Goal: Task Accomplishment & Management: Manage account settings

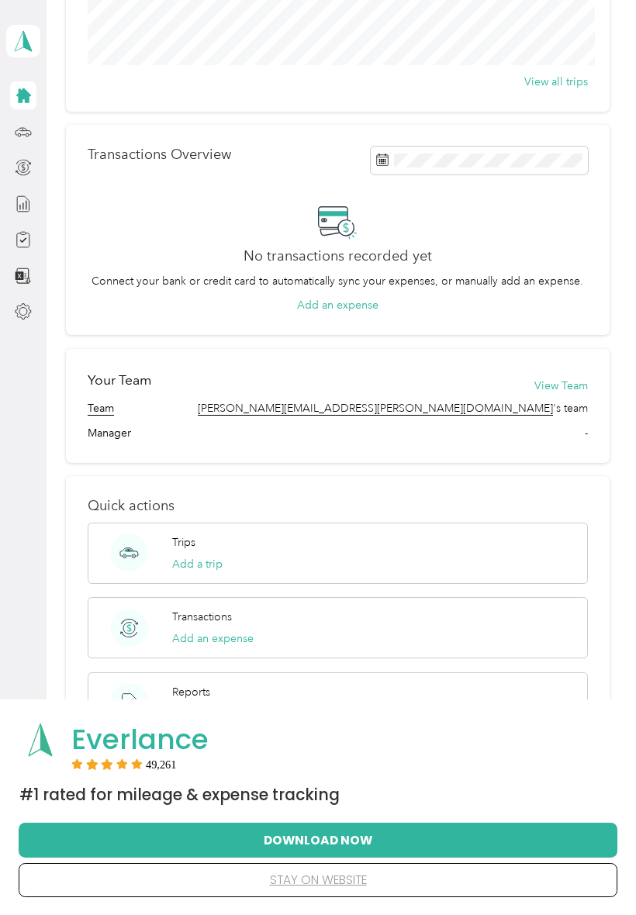
scroll to position [277, 0]
click at [198, 551] on div "Trips Add a trip" at bounding box center [197, 553] width 50 height 38
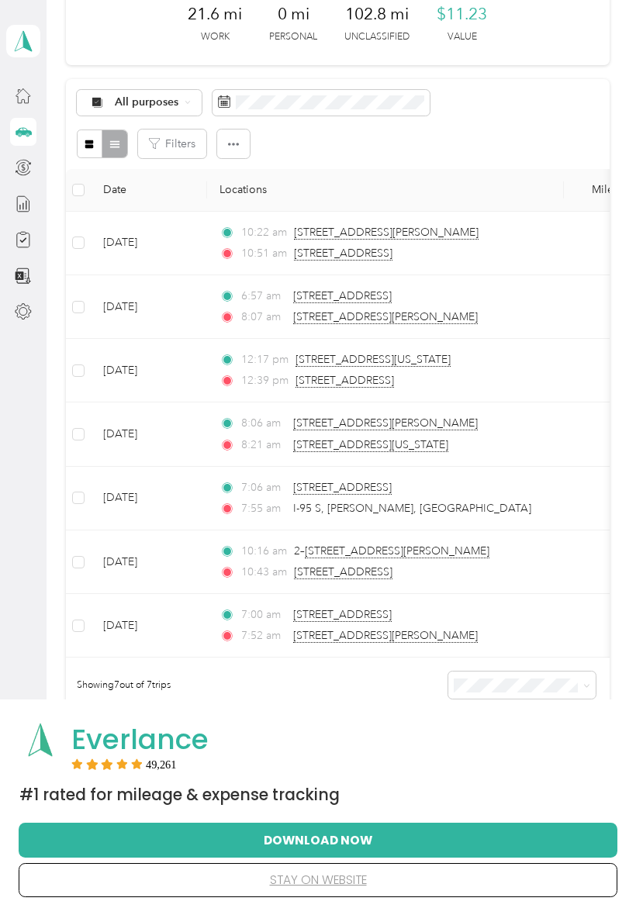
scroll to position [80, 0]
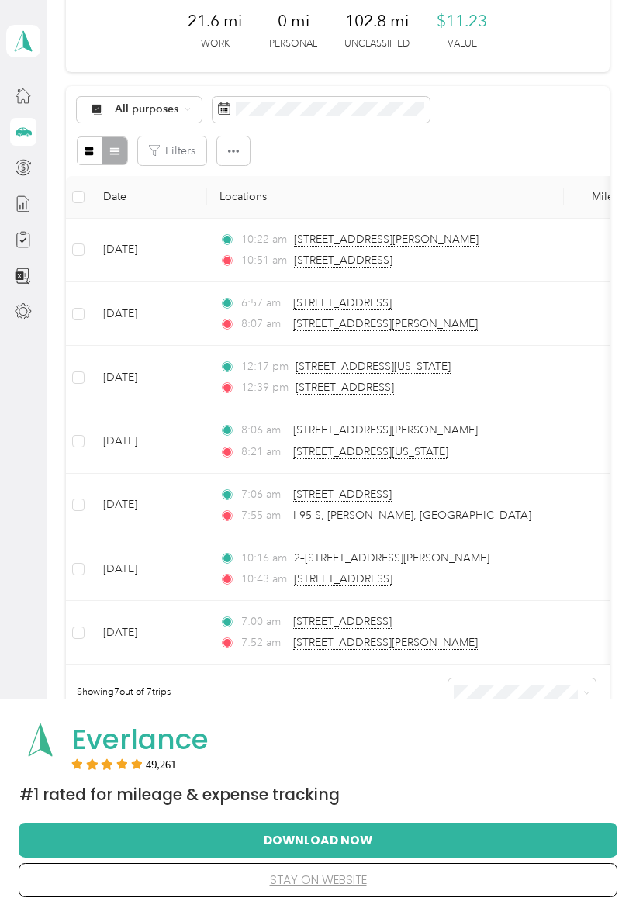
click at [522, 267] on div "10:51 am [STREET_ADDRESS]" at bounding box center [382, 260] width 326 height 17
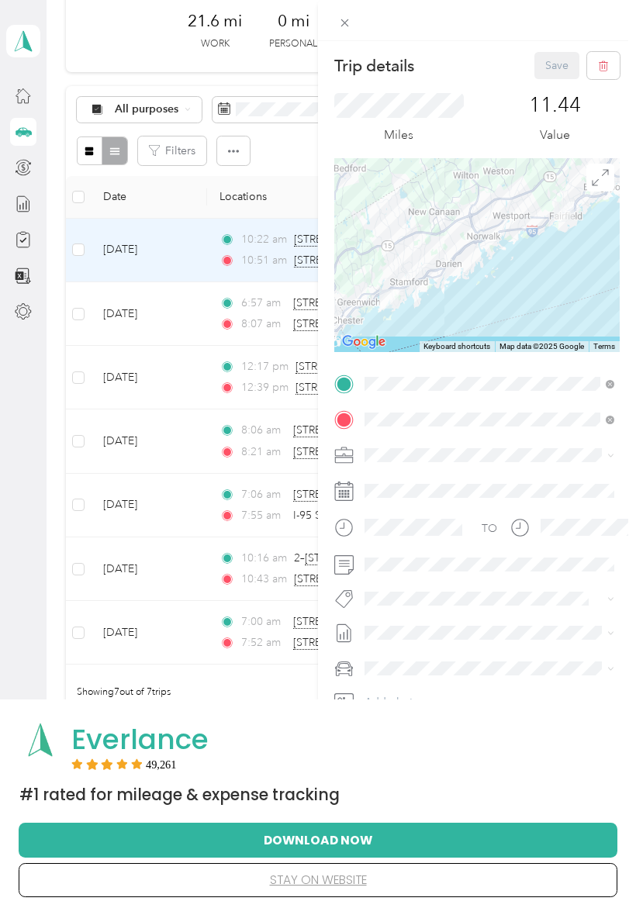
click at [143, 481] on div "Trip details Save This trip cannot be edited because it is either under review,…" at bounding box center [318, 457] width 636 height 915
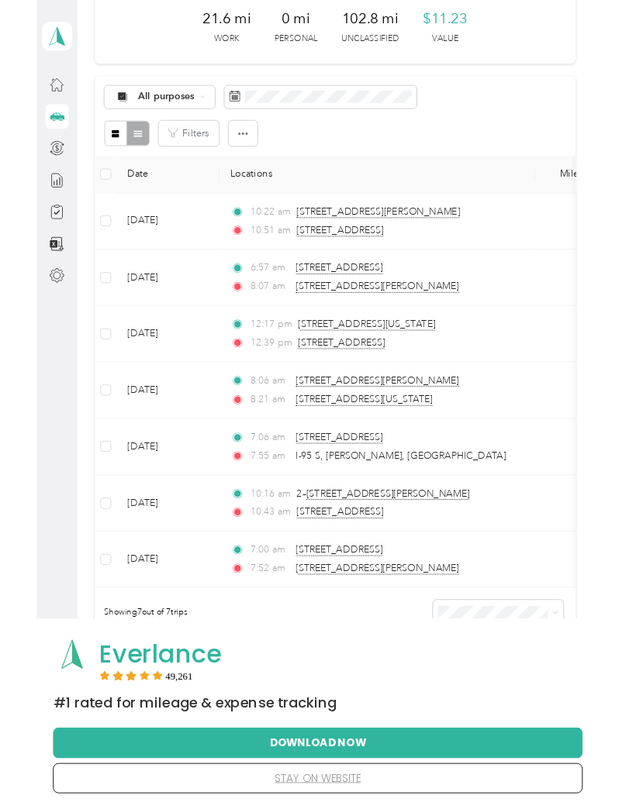
scroll to position [60, 0]
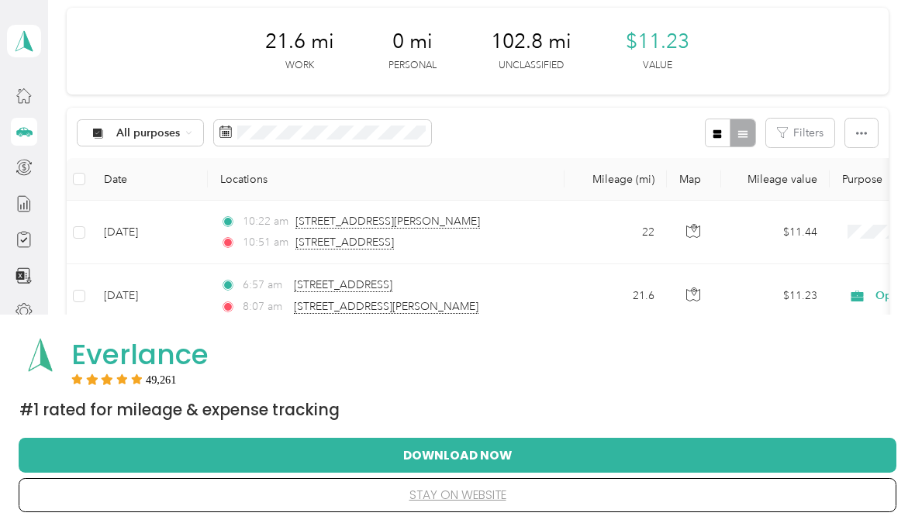
click at [434, 510] on button "stay on website" at bounding box center [457, 495] width 828 height 33
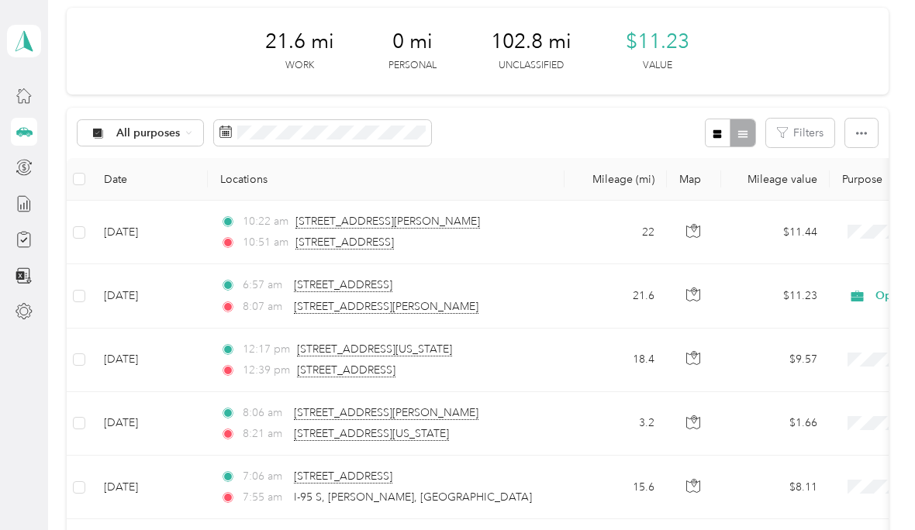
click at [433, 505] on div "7:55 am I-95 S, [PERSON_NAME], [GEOGRAPHIC_DATA]" at bounding box center [383, 497] width 326 height 17
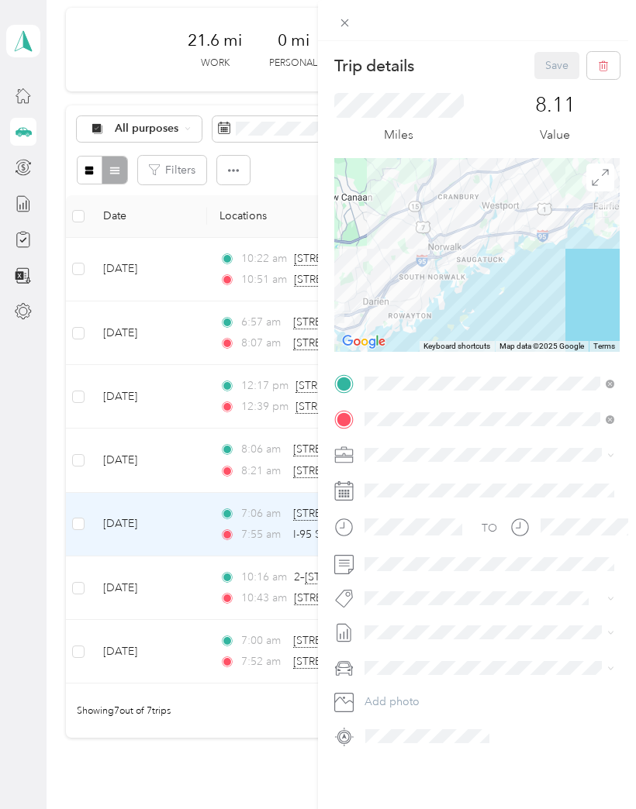
click at [217, 578] on div "Trip details Save This trip cannot be edited because it is either under review,…" at bounding box center [318, 404] width 636 height 809
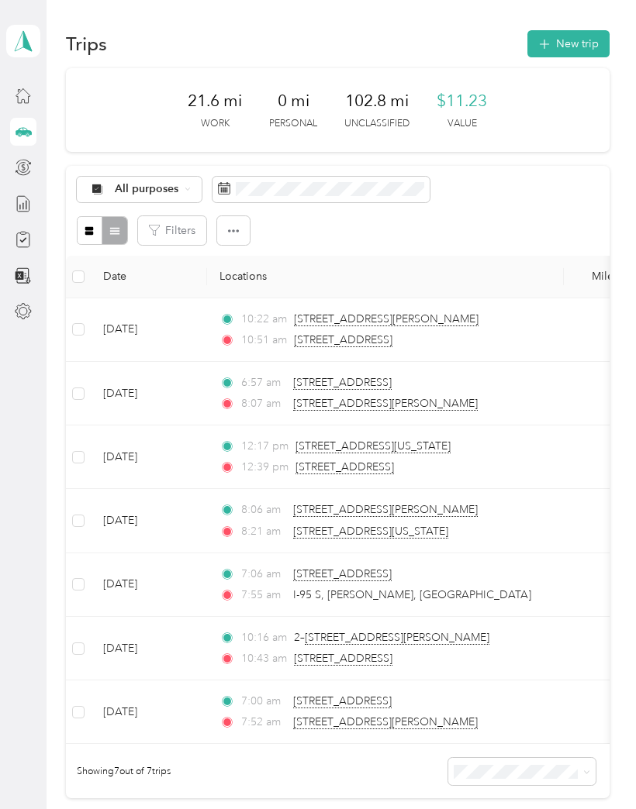
scroll to position [-1, 0]
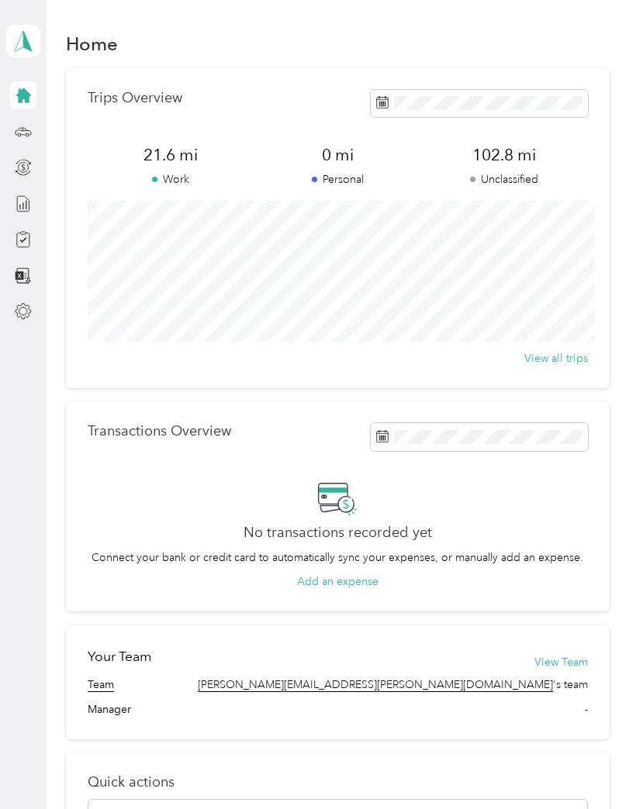
click at [35, 123] on div at bounding box center [23, 132] width 26 height 28
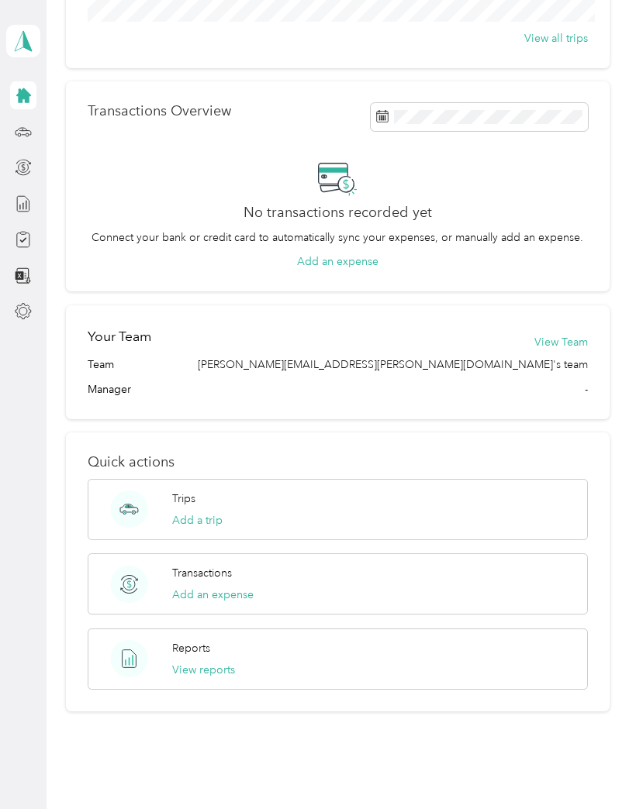
scroll to position [319, 0]
click at [166, 655] on div "Reports View reports" at bounding box center [338, 660] width 500 height 61
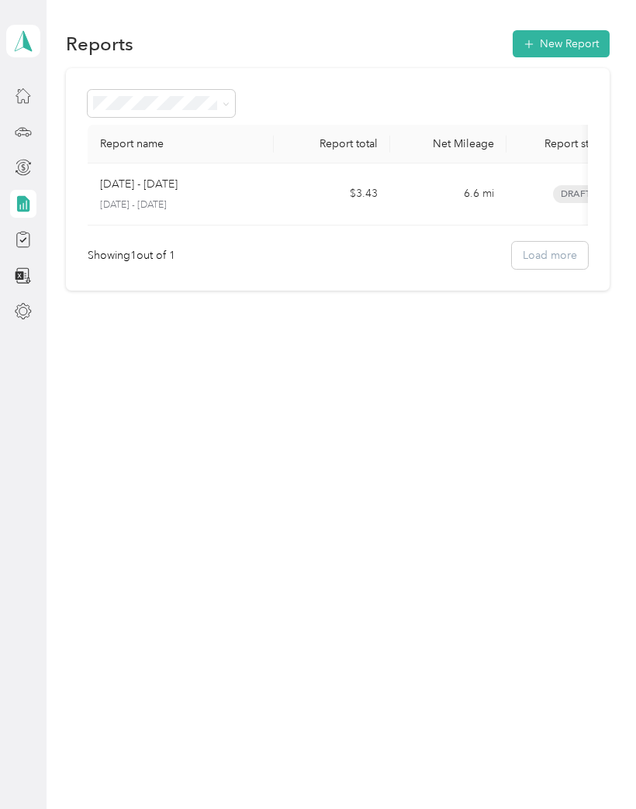
click at [579, 51] on button "New Report" at bounding box center [560, 43] width 97 height 27
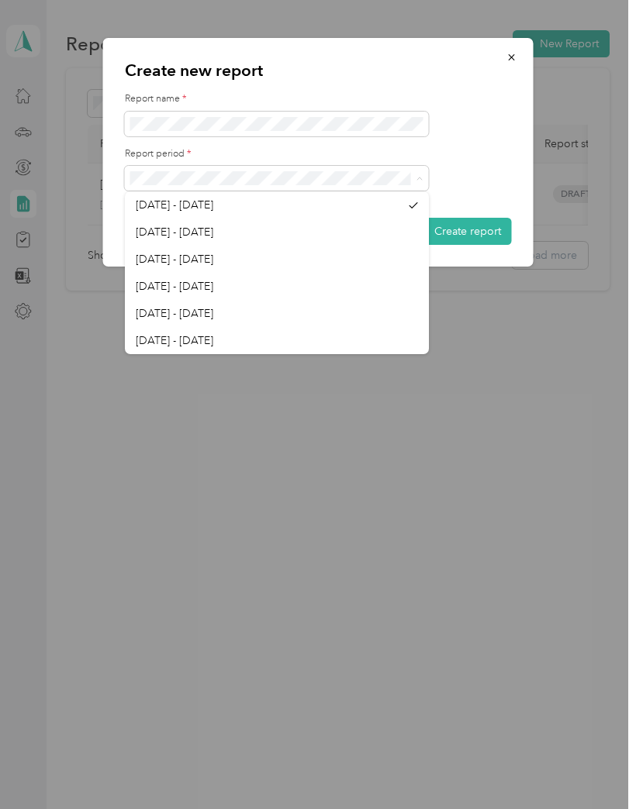
click at [498, 323] on div at bounding box center [318, 404] width 636 height 809
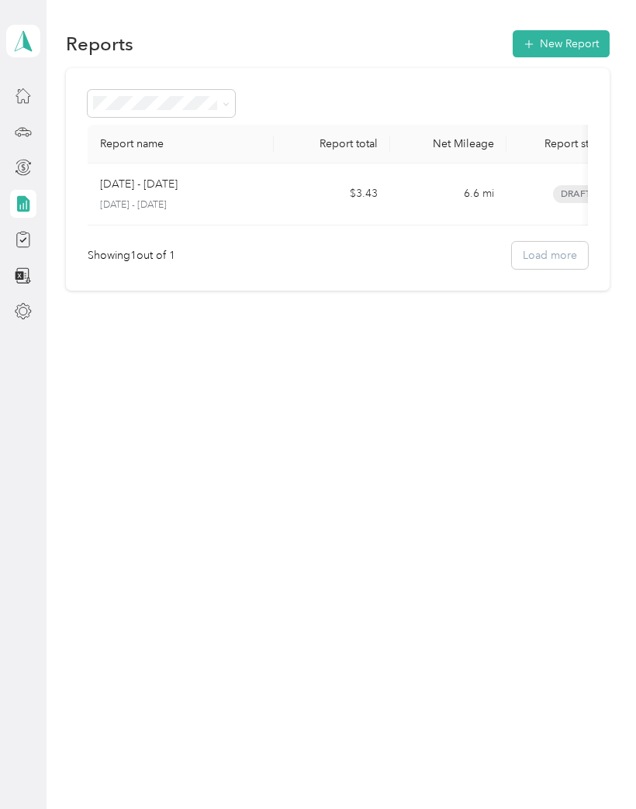
click at [585, 56] on button "New Report" at bounding box center [560, 43] width 97 height 27
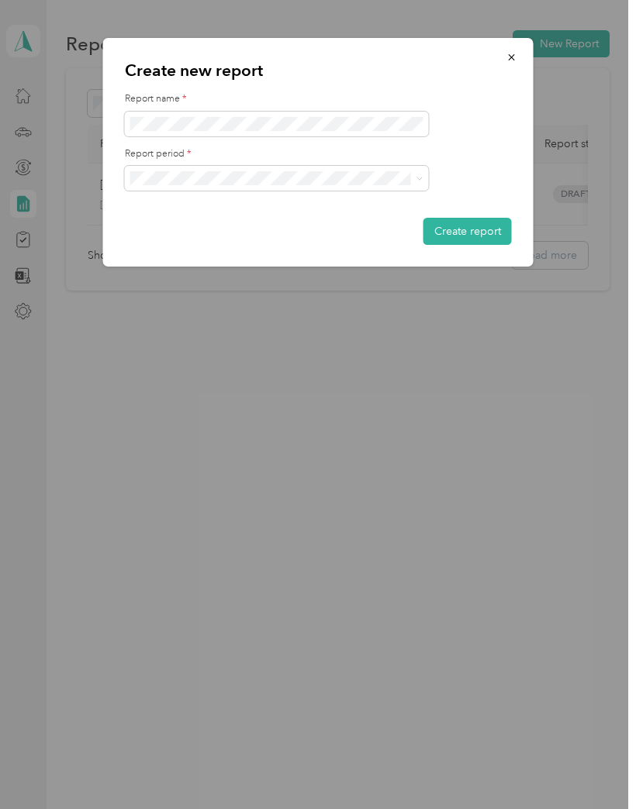
click at [616, 208] on div "Create new report Report name * Report period * Create report" at bounding box center [533, 154] width 430 height 233
click at [134, 409] on div at bounding box center [318, 404] width 636 height 809
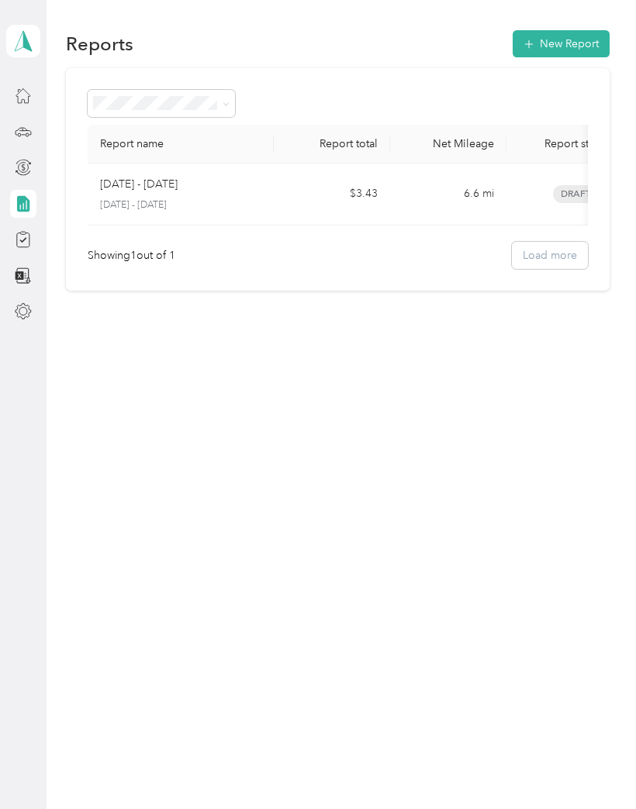
click at [594, 43] on button "New Report" at bounding box center [560, 43] width 97 height 27
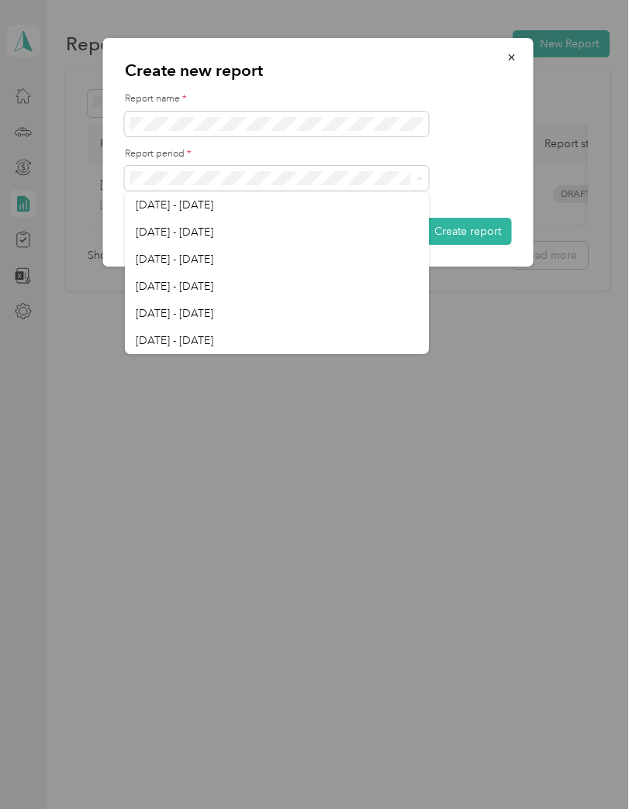
click at [214, 203] on div "[DATE] - [DATE]" at bounding box center [277, 205] width 282 height 16
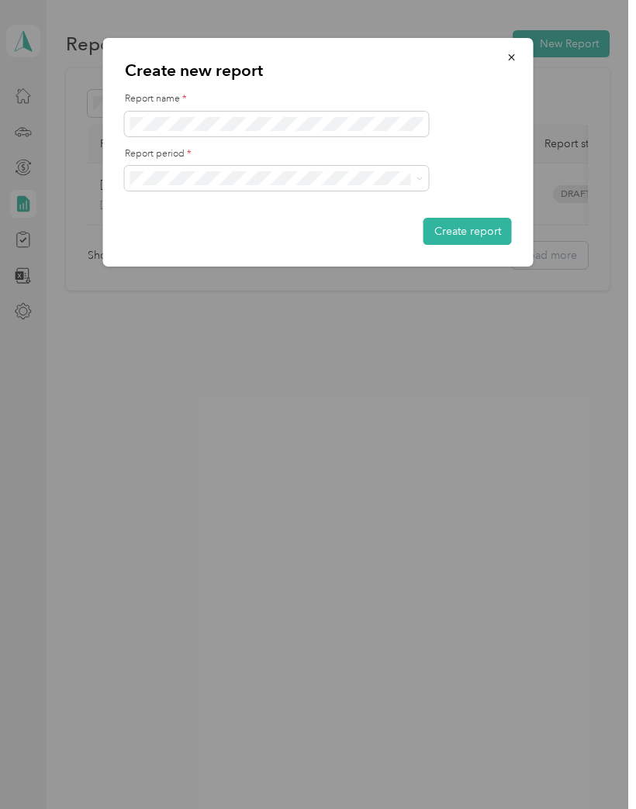
click at [486, 230] on button "Create report" at bounding box center [467, 231] width 88 height 27
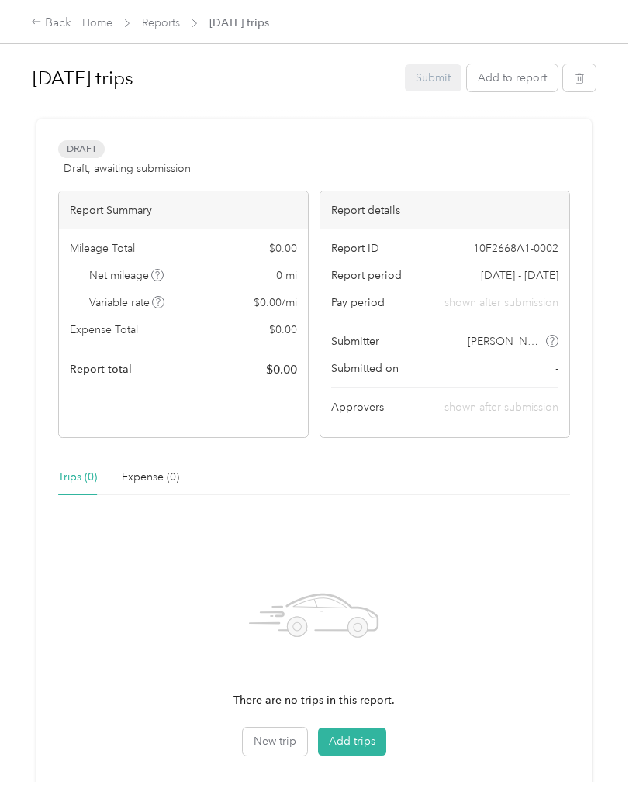
click at [374, 736] on button "Add trips" at bounding box center [352, 742] width 68 height 28
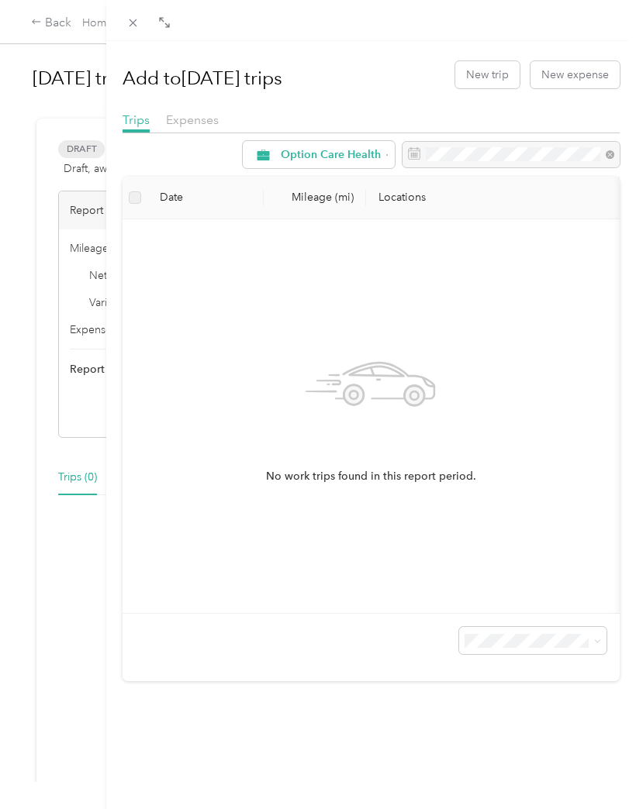
click at [319, 150] on span "Option Care Health" at bounding box center [331, 155] width 100 height 11
click at [244, 426] on div "No work trips found in this report period." at bounding box center [371, 416] width 472 height 369
click at [414, 107] on div "Add to [DATE] trips New trip New expense Trips Expenses Option Care Health Date…" at bounding box center [370, 367] width 497 height 630
click at [146, 123] on span "Trips" at bounding box center [135, 119] width 27 height 15
click at [47, 99] on div "Add to [DATE] trips New trip New expense Trips Expenses Option Care Health Date…" at bounding box center [318, 404] width 636 height 809
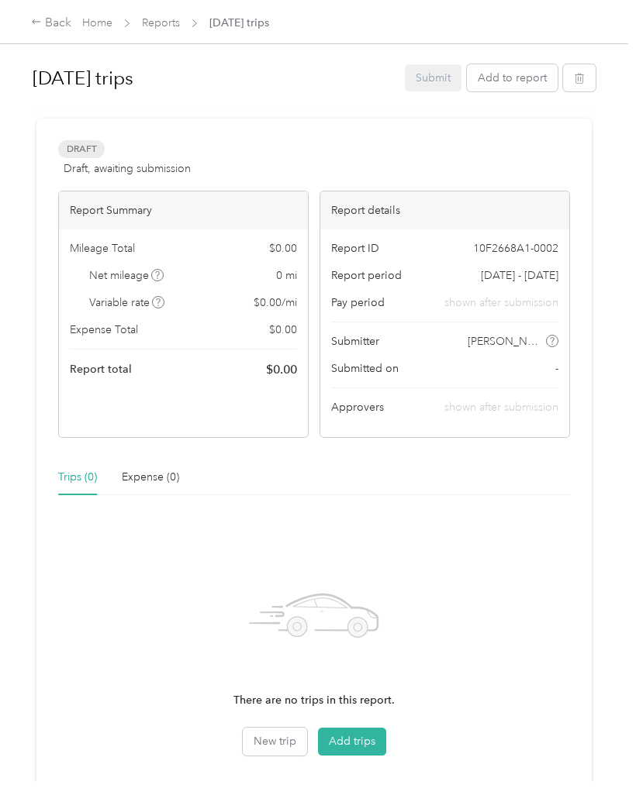
click at [362, 737] on button "Add trips" at bounding box center [352, 742] width 68 height 28
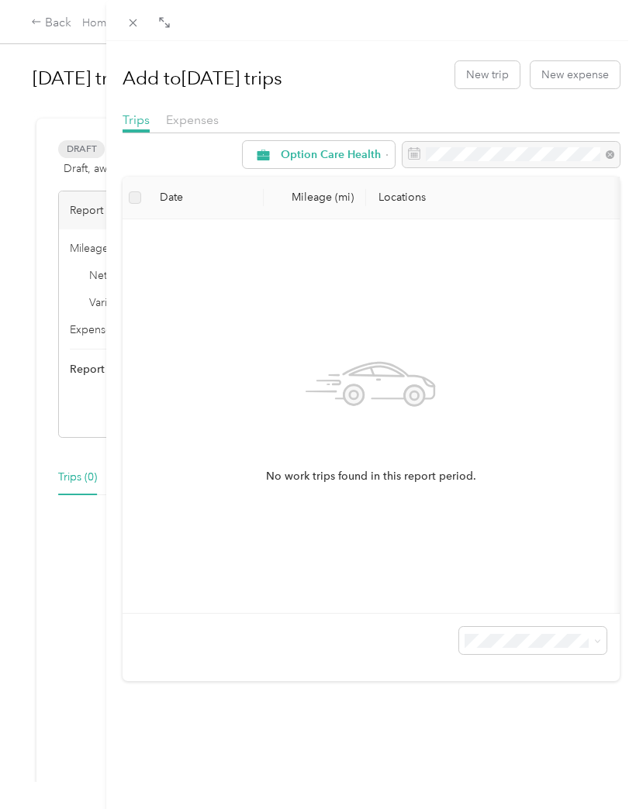
click at [140, 201] on label at bounding box center [135, 197] width 12 height 17
click at [145, 195] on th at bounding box center [134, 198] width 25 height 43
click at [536, 696] on div "50 per load" at bounding box center [533, 696] width 126 height 16
click at [141, 41] on div "Close" at bounding box center [132, 44] width 39 height 27
click at [143, 51] on div "Close" at bounding box center [132, 44] width 39 height 27
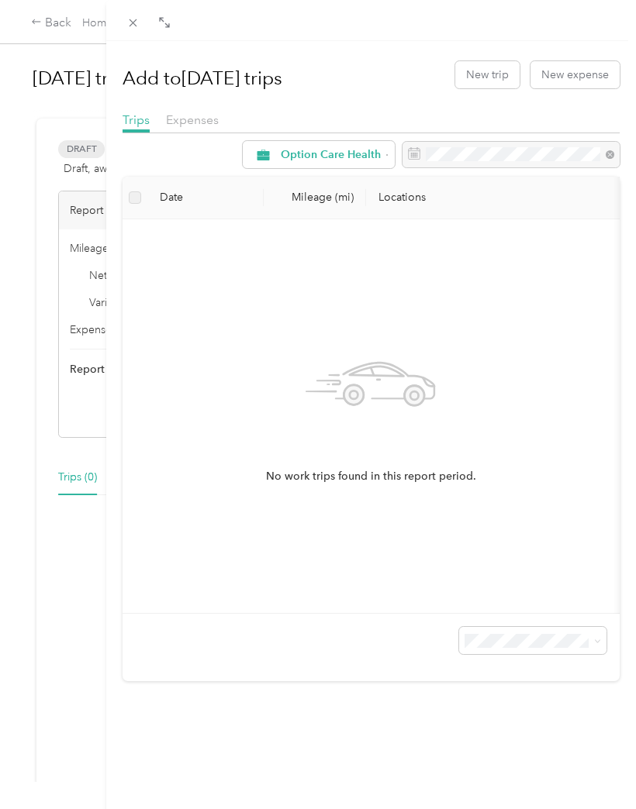
click at [398, 29] on div at bounding box center [371, 20] width 530 height 41
click at [140, 50] on div "Close" at bounding box center [132, 44] width 39 height 27
click at [79, 485] on div "Add to [DATE] trips New trip New expense Trips Expenses Option Care Health Date…" at bounding box center [318, 404] width 636 height 809
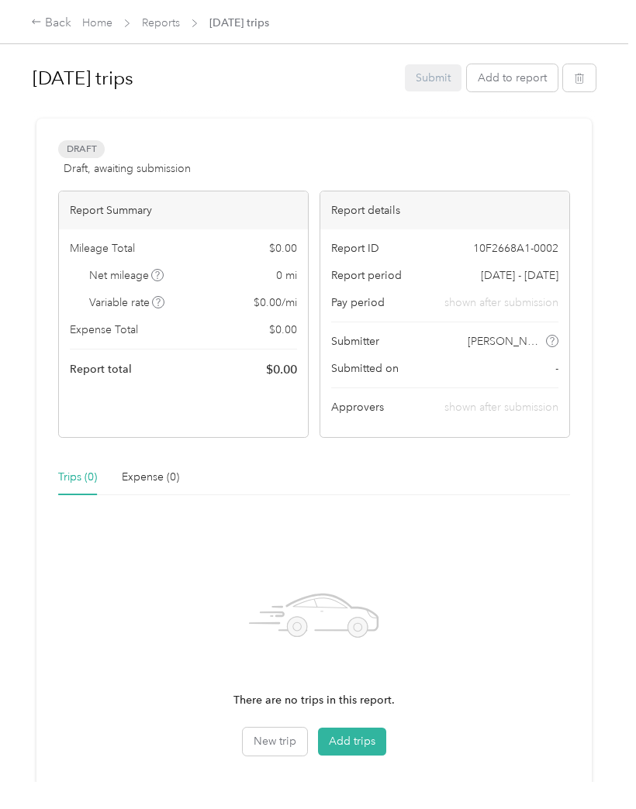
click at [362, 742] on button "Add trips" at bounding box center [352, 742] width 68 height 28
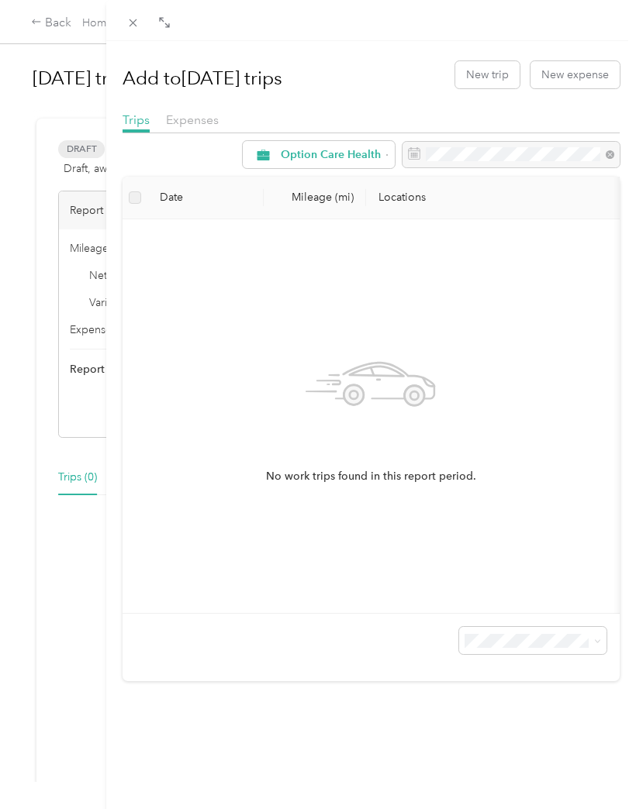
click at [491, 285] on div "No work trips found in this report period." at bounding box center [371, 416] width 472 height 369
click at [143, 4] on div at bounding box center [371, 20] width 530 height 41
click at [135, 43] on div "Close" at bounding box center [132, 44] width 39 height 27
click at [143, 22] on span at bounding box center [133, 23] width 22 height 22
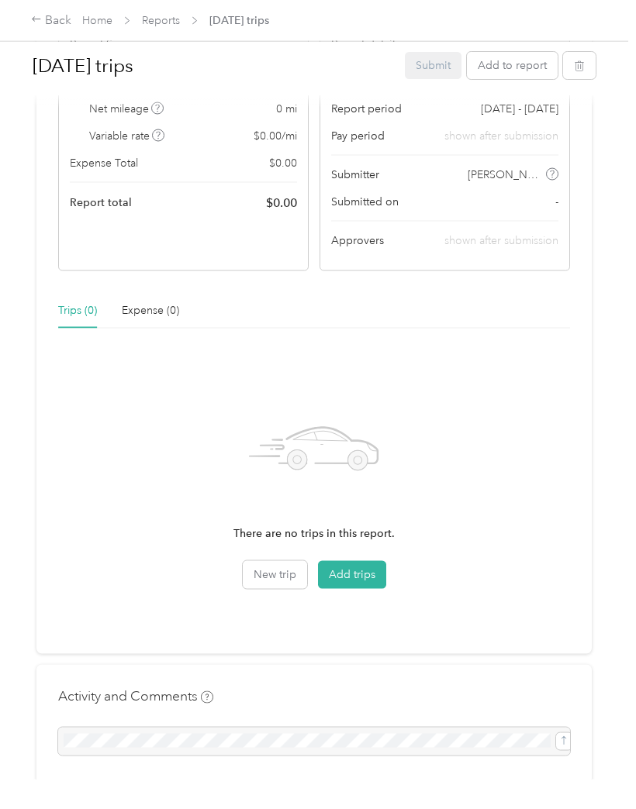
scroll to position [164, 0]
